Goal: Task Accomplishment & Management: Manage account settings

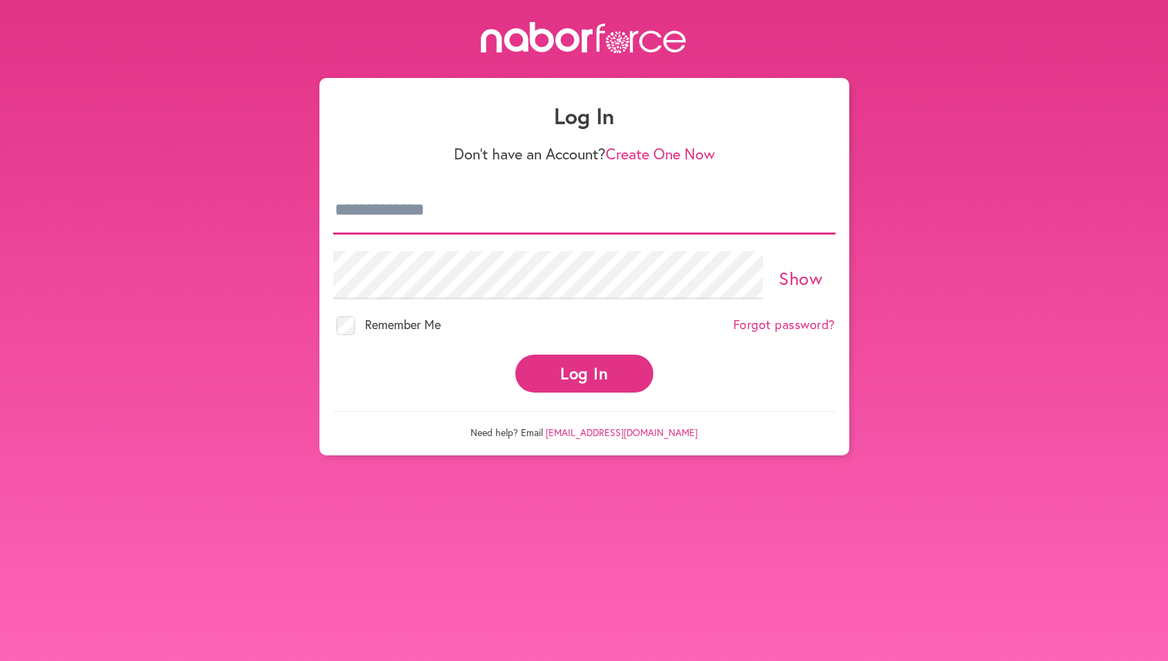
type input "**********"
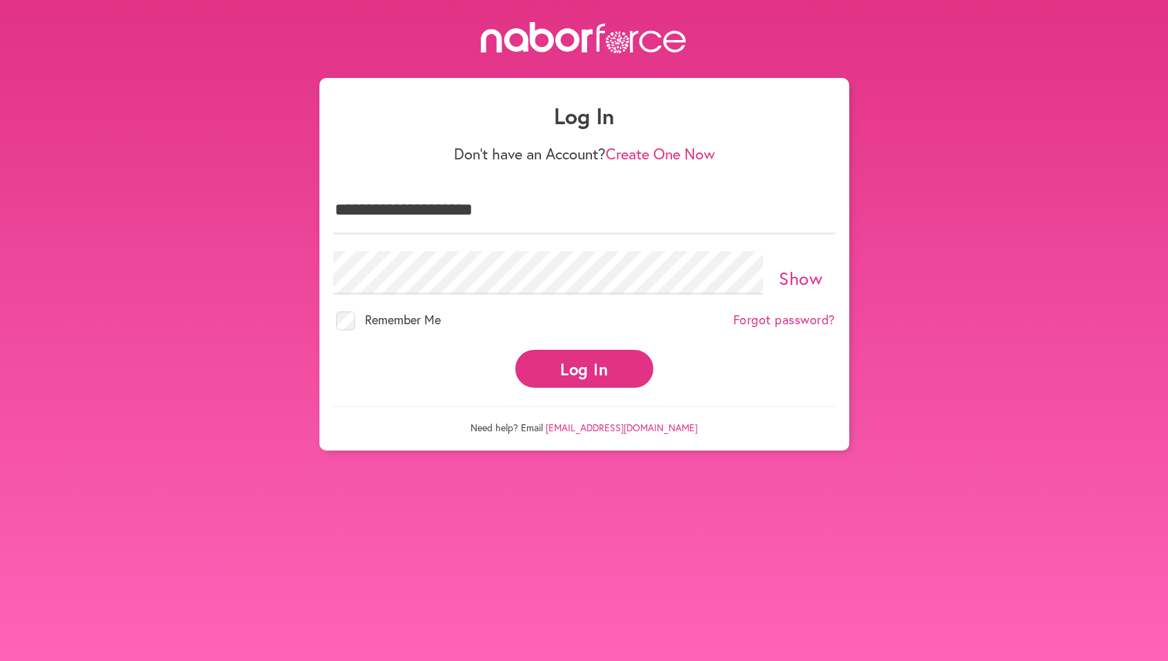
click at [568, 363] on button "Log In" at bounding box center [584, 369] width 138 height 38
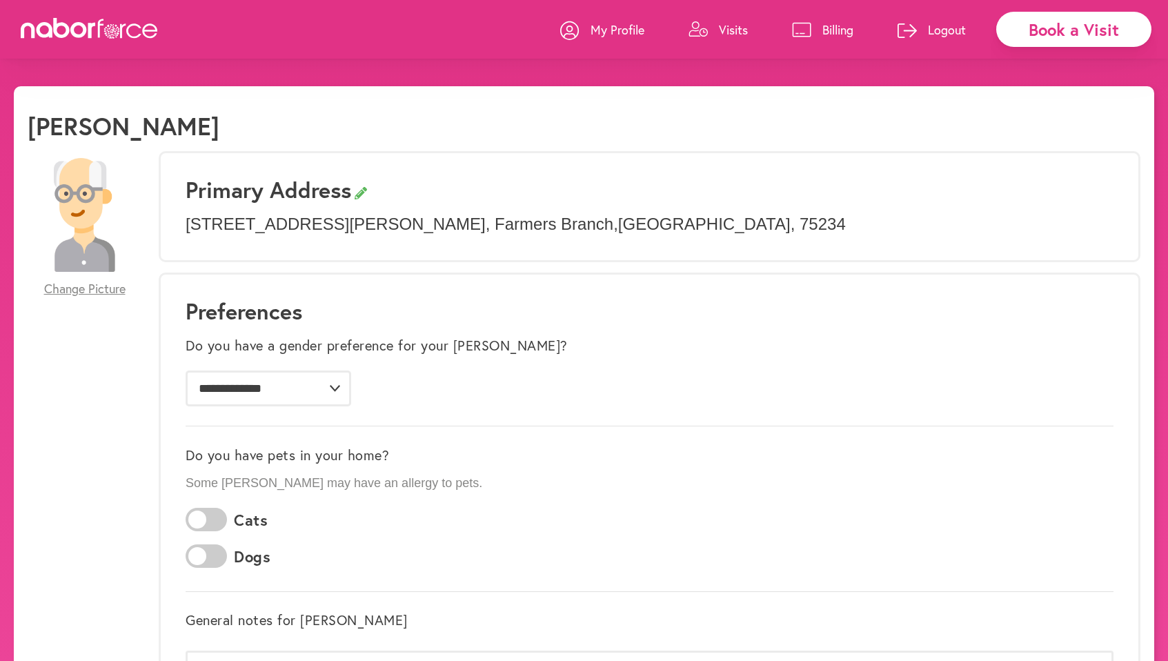
click at [734, 29] on p "Visits" at bounding box center [733, 29] width 29 height 17
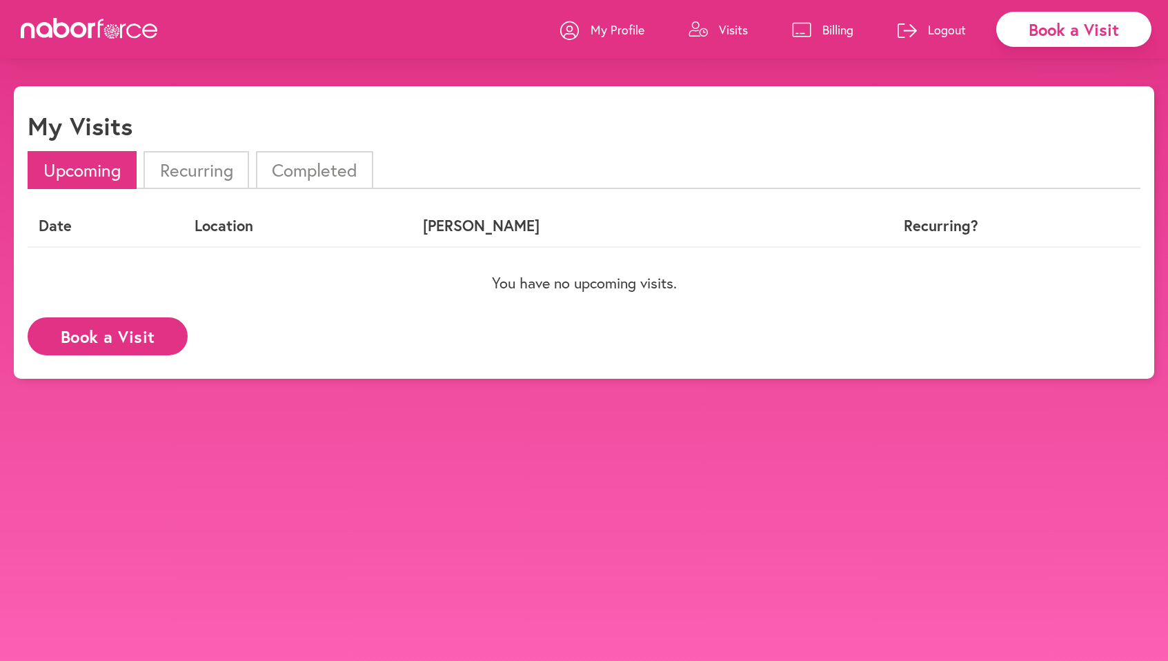
click at [325, 165] on li "Completed" at bounding box center [314, 170] width 117 height 38
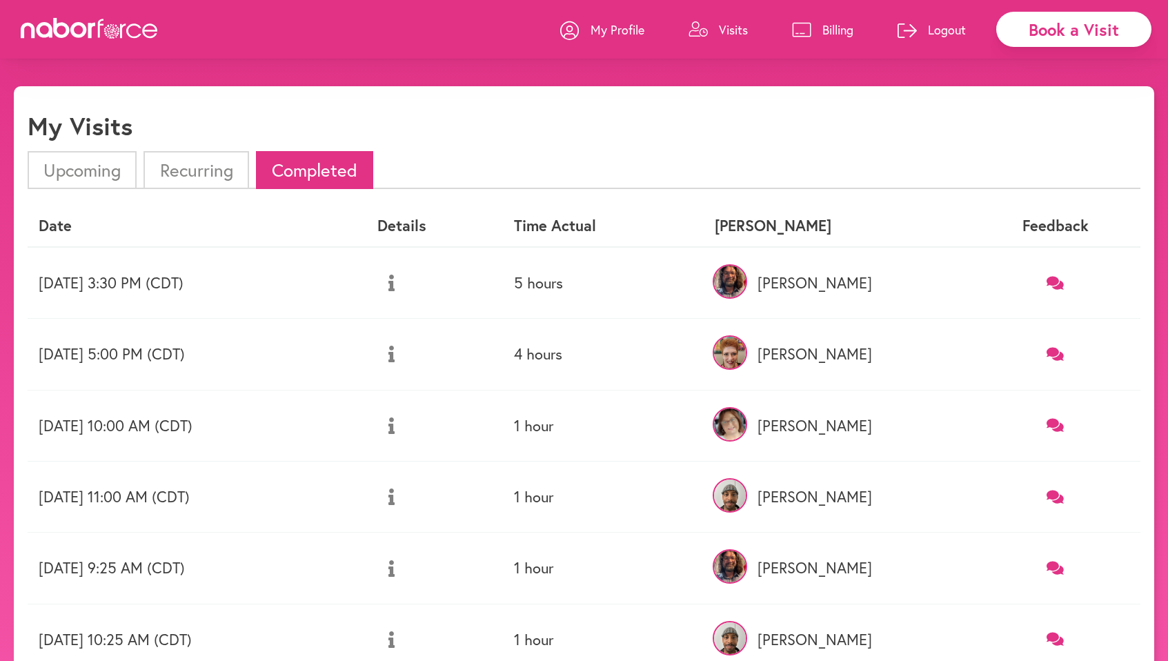
click at [832, 30] on p "Billing" at bounding box center [837, 29] width 31 height 17
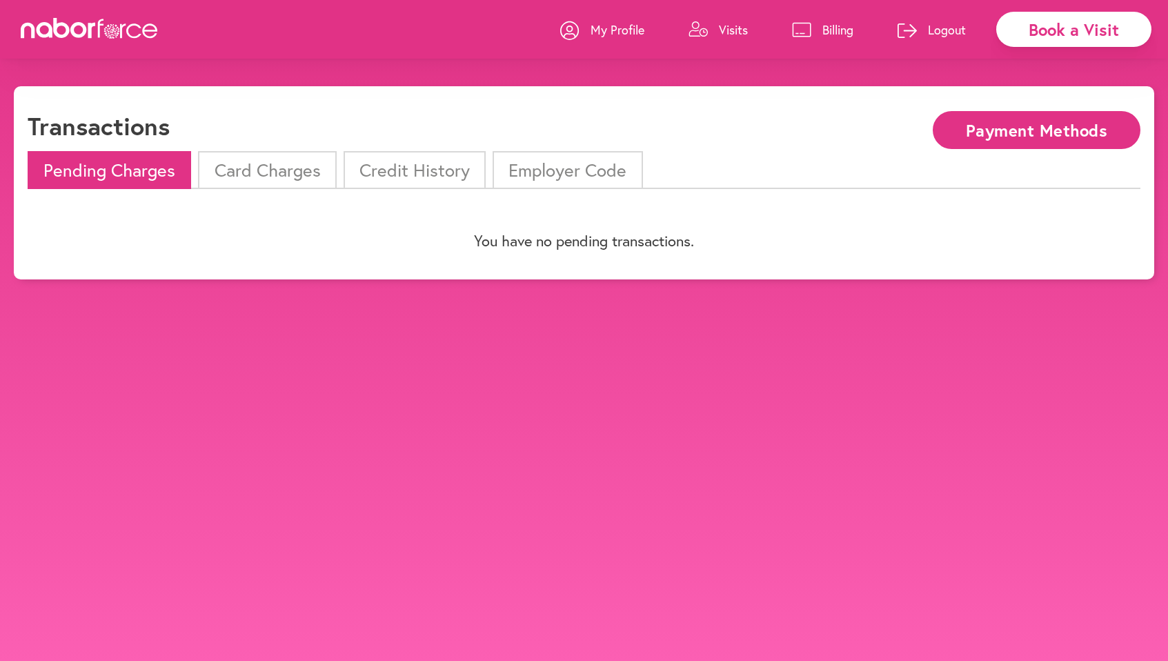
click at [297, 169] on li "Card Charges" at bounding box center [267, 170] width 138 height 38
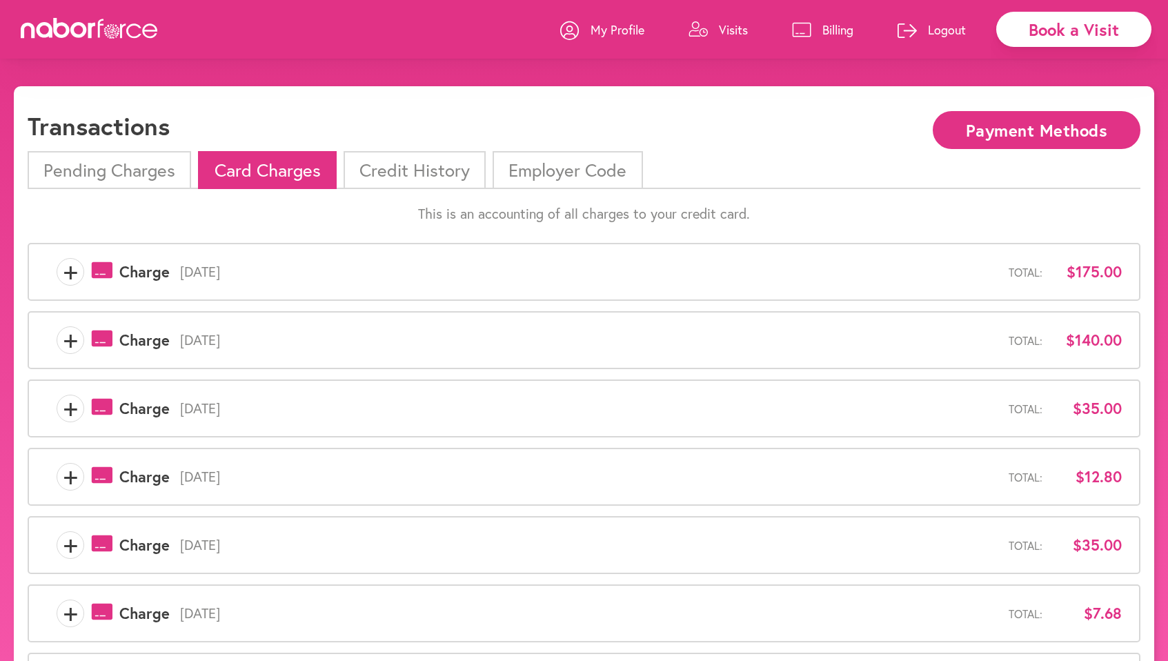
click at [952, 32] on p "Logout" at bounding box center [947, 29] width 38 height 17
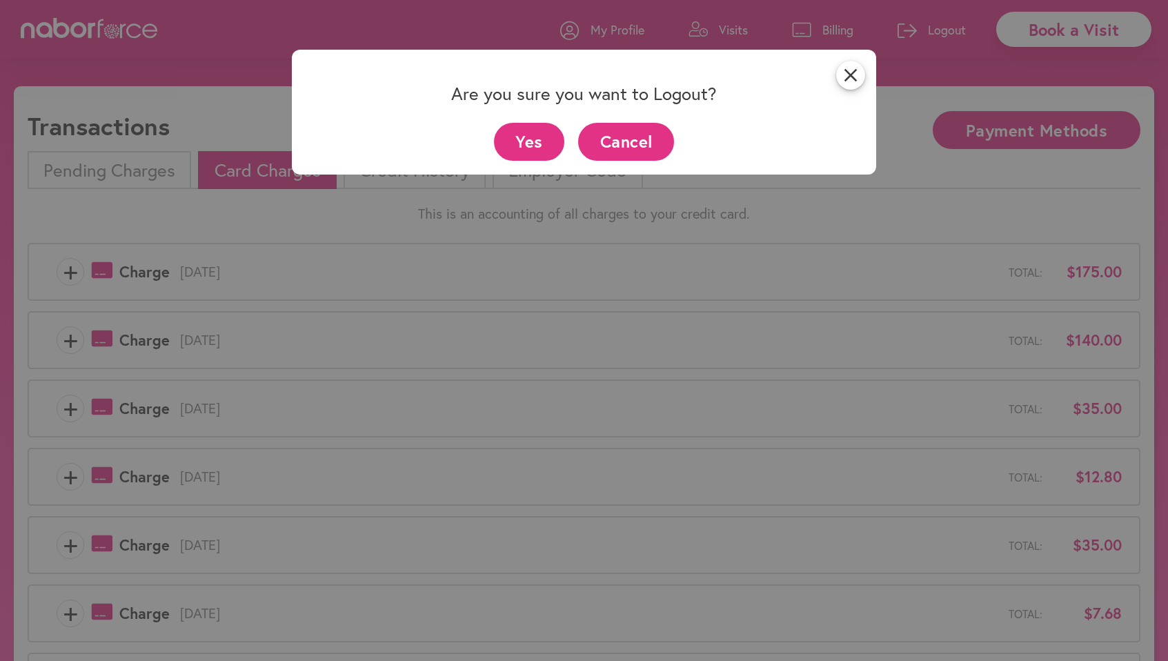
click at [541, 141] on button "Yes" at bounding box center [529, 142] width 71 height 38
